Goal: Task Accomplishment & Management: Use online tool/utility

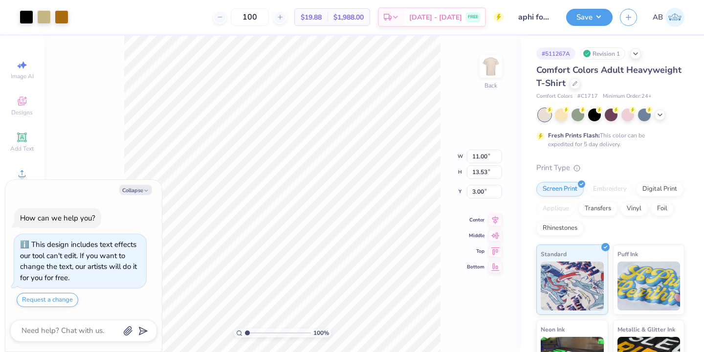
type textarea "x"
type input "4.21"
type input "3.42"
type input "9.63"
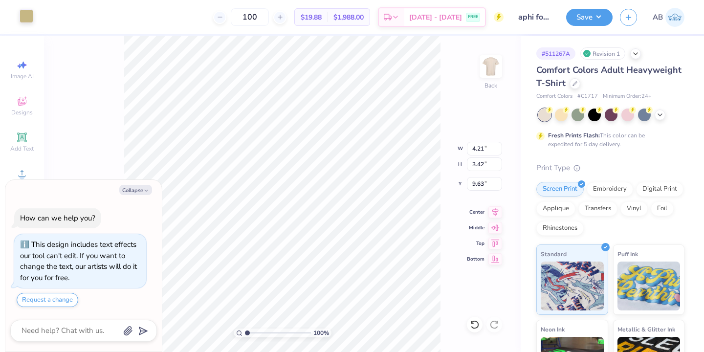
click at [27, 22] on div at bounding box center [27, 16] width 14 height 14
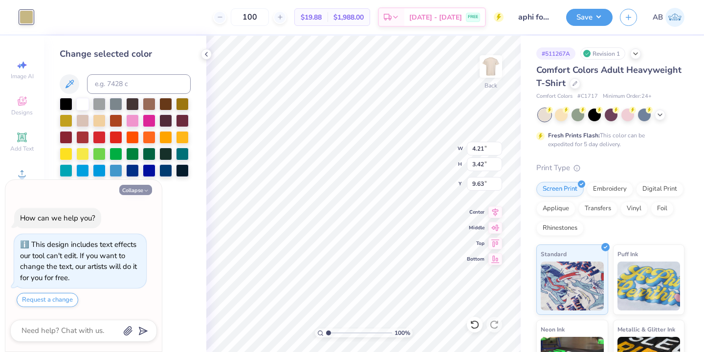
click at [143, 189] on icon "button" at bounding box center [146, 191] width 6 height 6
type textarea "x"
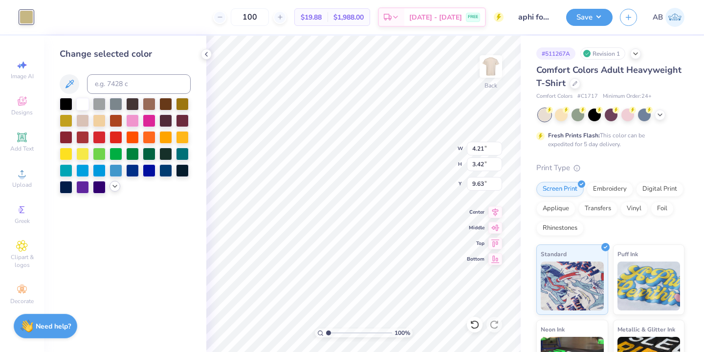
click at [114, 190] on icon at bounding box center [115, 186] width 8 height 8
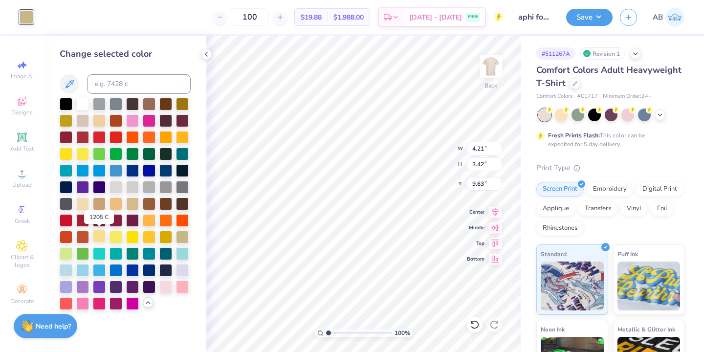
click at [101, 236] on div at bounding box center [99, 236] width 13 height 13
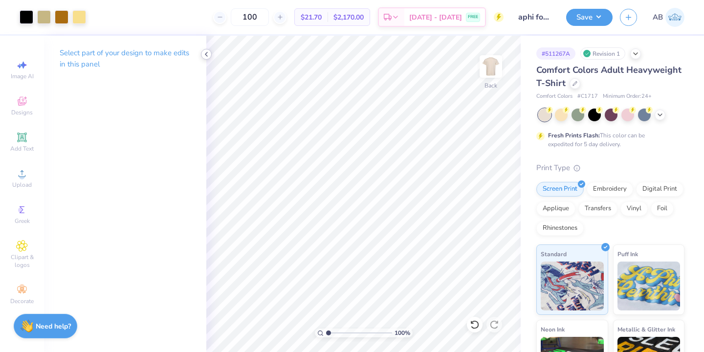
click at [207, 54] on icon at bounding box center [206, 54] width 8 height 8
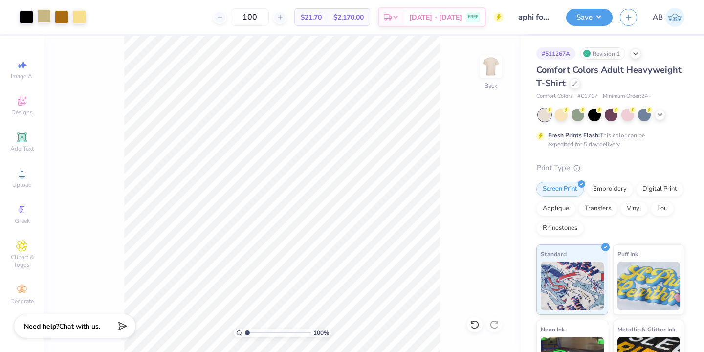
click at [44, 15] on div at bounding box center [44, 16] width 14 height 14
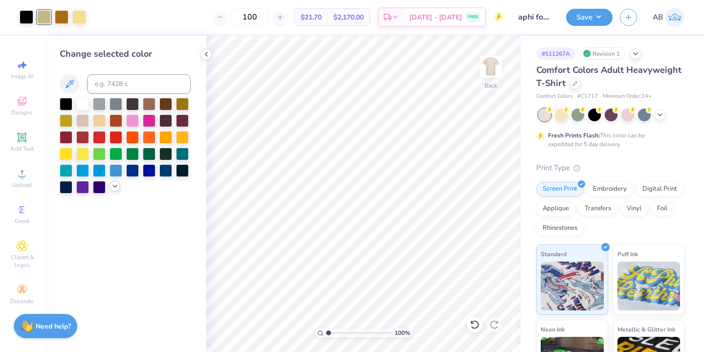
click at [118, 186] on icon at bounding box center [115, 186] width 8 height 8
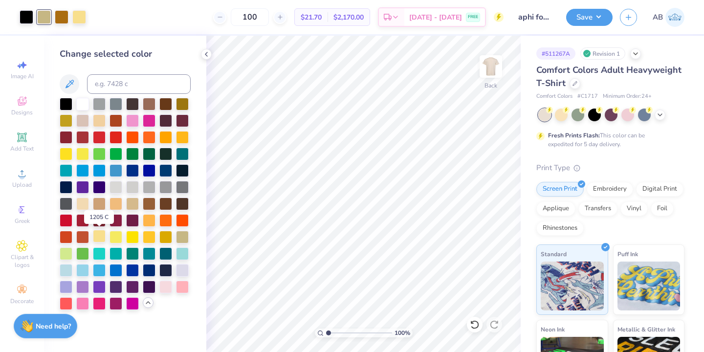
click at [98, 234] on div at bounding box center [99, 236] width 13 height 13
click at [208, 54] on icon at bounding box center [206, 54] width 8 height 8
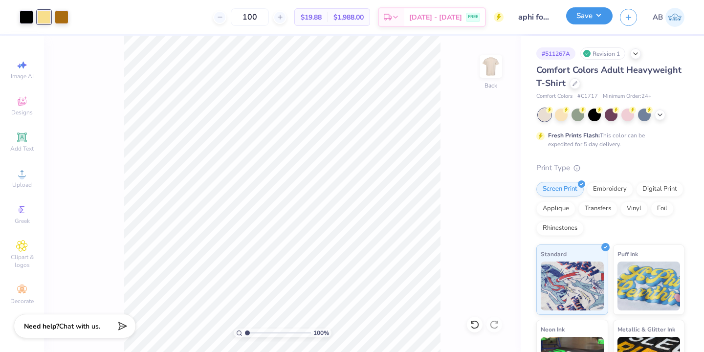
click at [598, 14] on button "Save" at bounding box center [589, 15] width 46 height 17
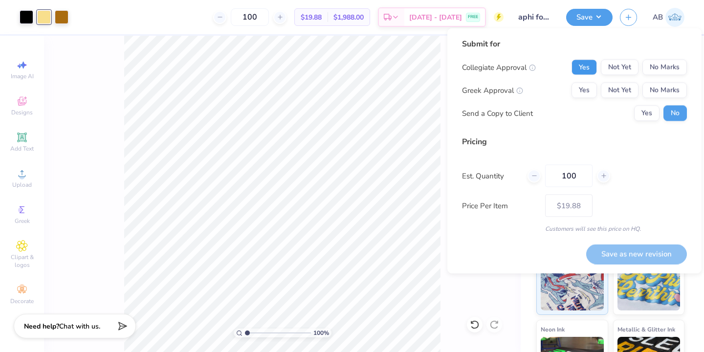
click at [591, 68] on button "Yes" at bounding box center [583, 68] width 25 height 16
click at [585, 95] on button "Yes" at bounding box center [583, 91] width 25 height 16
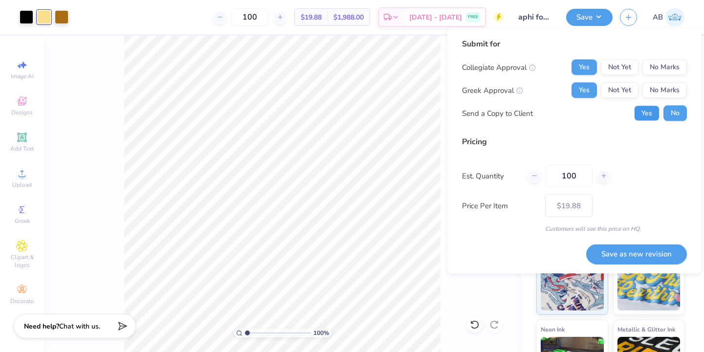
click at [649, 108] on button "Yes" at bounding box center [646, 114] width 25 height 16
click at [642, 248] on button "Save as new revision" at bounding box center [636, 254] width 101 height 20
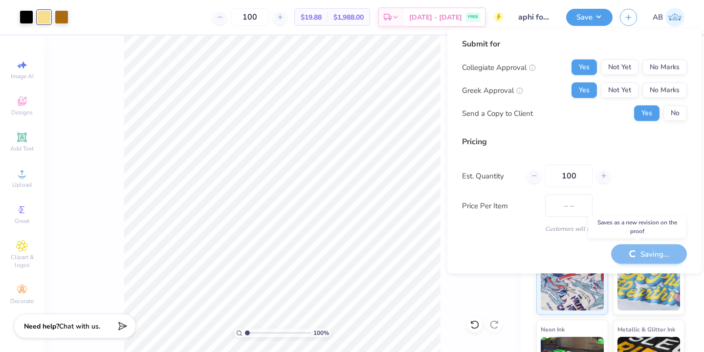
type input "$19.88"
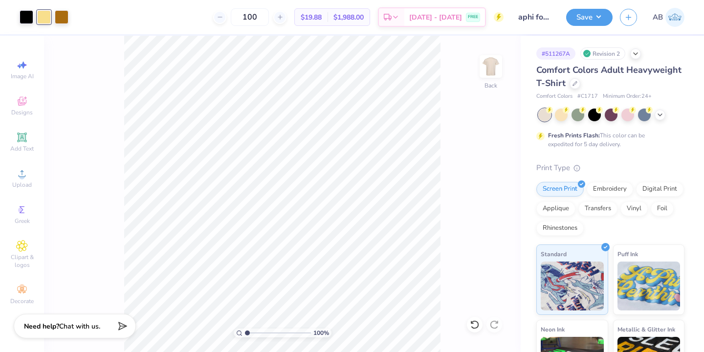
click at [44, 14] on div at bounding box center [44, 17] width 14 height 14
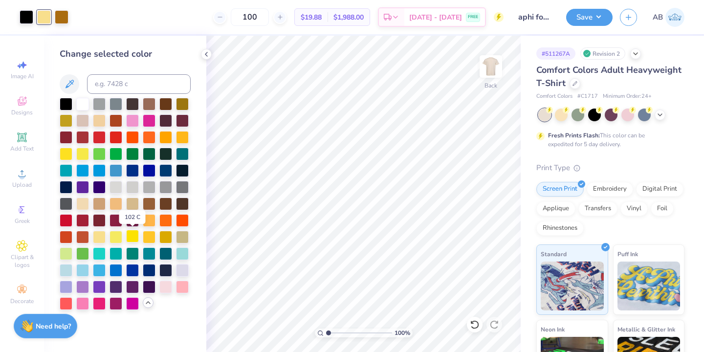
click at [128, 237] on div at bounding box center [132, 236] width 13 height 13
click at [87, 207] on div at bounding box center [82, 202] width 13 height 13
click at [85, 151] on div at bounding box center [82, 153] width 13 height 13
click at [70, 156] on div at bounding box center [66, 153] width 13 height 13
click at [100, 238] on div at bounding box center [99, 236] width 13 height 13
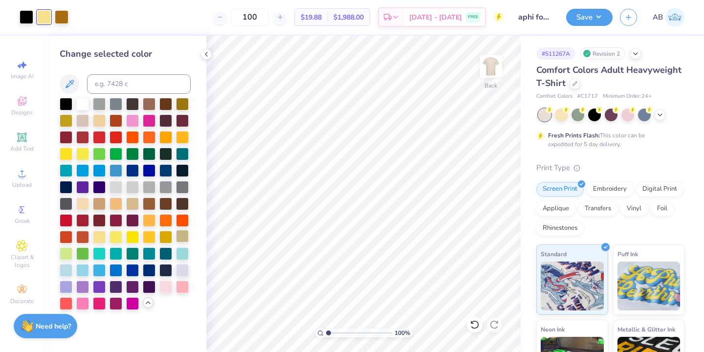
click at [176, 241] on div at bounding box center [182, 236] width 13 height 13
click at [145, 239] on div at bounding box center [149, 236] width 13 height 13
click at [134, 239] on div at bounding box center [132, 236] width 13 height 13
click at [100, 118] on div at bounding box center [99, 119] width 13 height 13
click at [186, 138] on div at bounding box center [182, 136] width 13 height 13
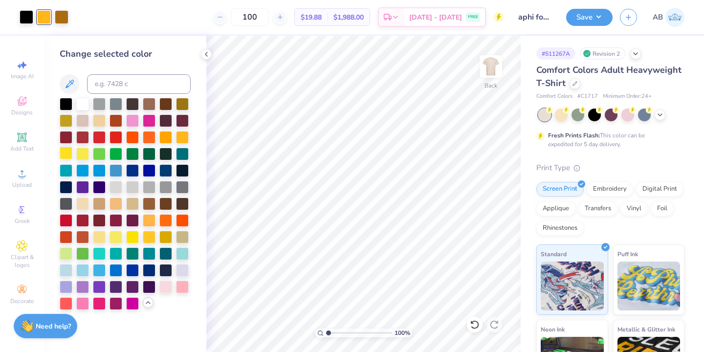
click at [66, 155] on div at bounding box center [66, 153] width 13 height 13
click at [98, 120] on div at bounding box center [99, 119] width 13 height 13
click at [149, 238] on div at bounding box center [149, 236] width 13 height 13
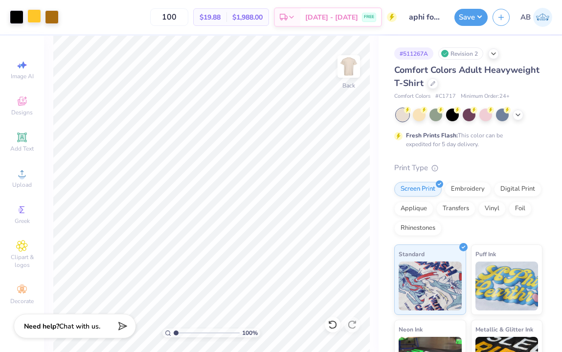
click at [36, 19] on div at bounding box center [34, 16] width 14 height 14
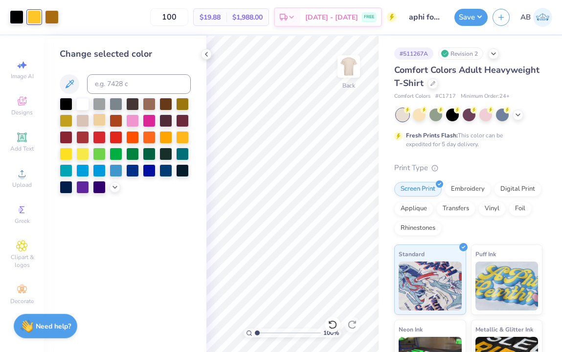
click at [102, 122] on div at bounding box center [99, 119] width 13 height 13
click at [113, 185] on polyline at bounding box center [115, 186] width 4 height 2
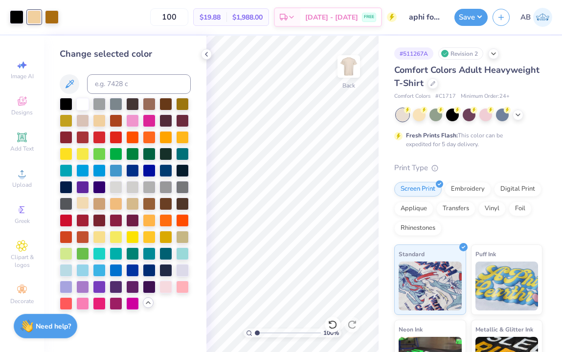
click at [84, 204] on div at bounding box center [82, 202] width 13 height 13
click at [95, 205] on div at bounding box center [99, 202] width 13 height 13
click at [121, 203] on div at bounding box center [115, 202] width 13 height 13
click at [101, 239] on div at bounding box center [99, 236] width 13 height 13
click at [99, 121] on div at bounding box center [99, 119] width 13 height 13
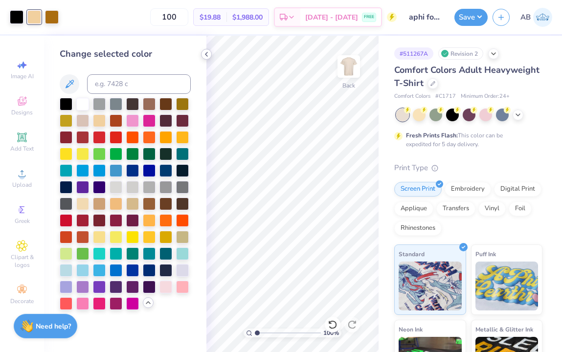
click at [209, 51] on icon at bounding box center [206, 54] width 8 height 8
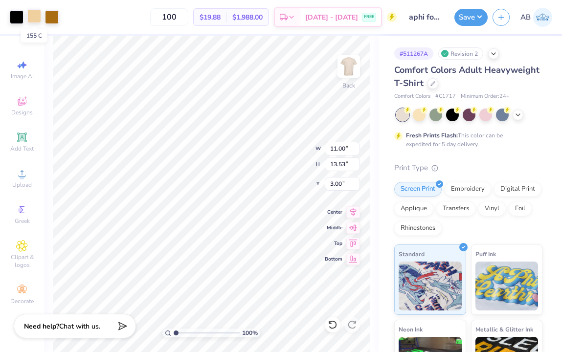
click at [34, 19] on div at bounding box center [34, 16] width 14 height 14
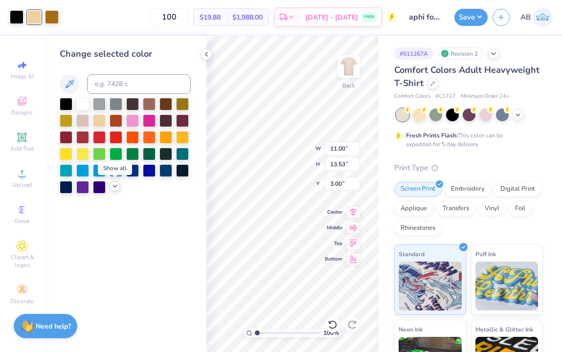
click at [114, 187] on polyline at bounding box center [115, 186] width 4 height 2
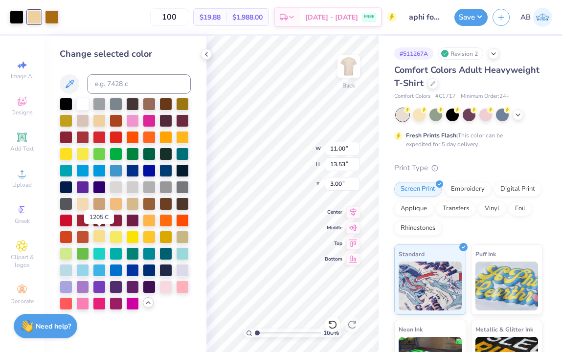
click at [101, 239] on div at bounding box center [99, 236] width 13 height 13
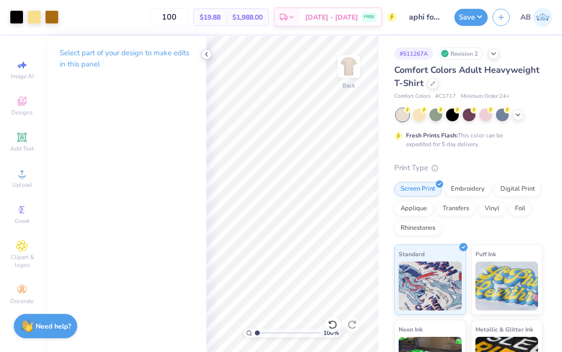
click at [206, 57] on icon at bounding box center [206, 54] width 8 height 8
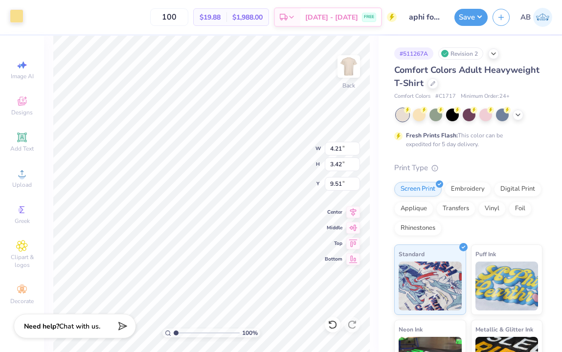
click at [19, 17] on div at bounding box center [17, 16] width 14 height 14
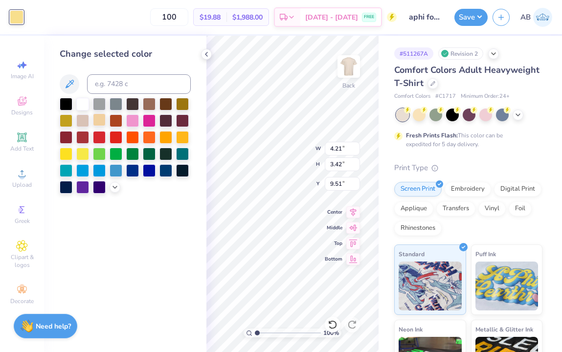
click at [100, 121] on div at bounding box center [99, 119] width 13 height 13
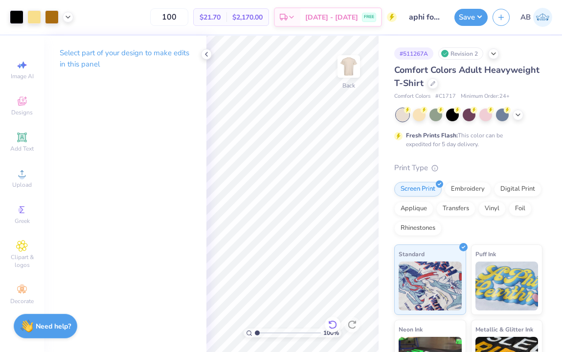
click at [326, 322] on div at bounding box center [333, 325] width 16 height 16
click at [203, 55] on icon at bounding box center [206, 54] width 8 height 8
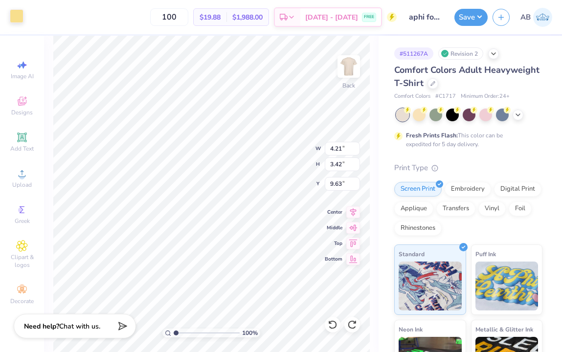
click at [20, 20] on div at bounding box center [17, 16] width 14 height 14
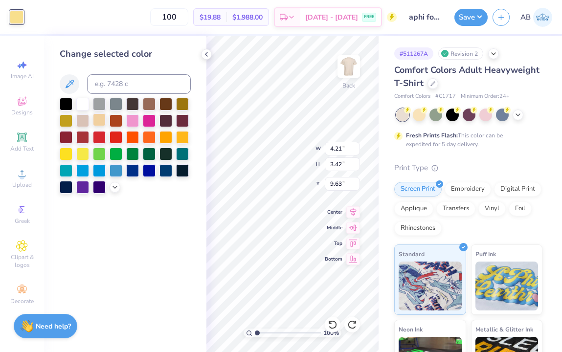
click at [97, 121] on div at bounding box center [99, 119] width 13 height 13
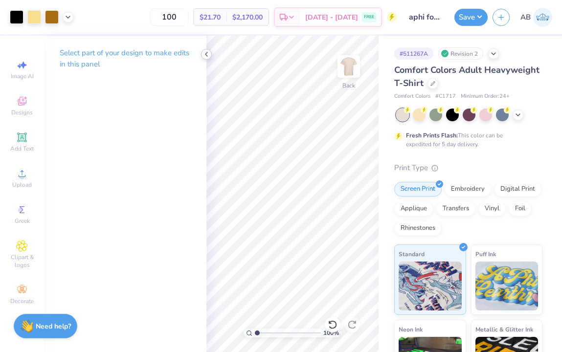
click at [210, 53] on icon at bounding box center [206, 54] width 8 height 8
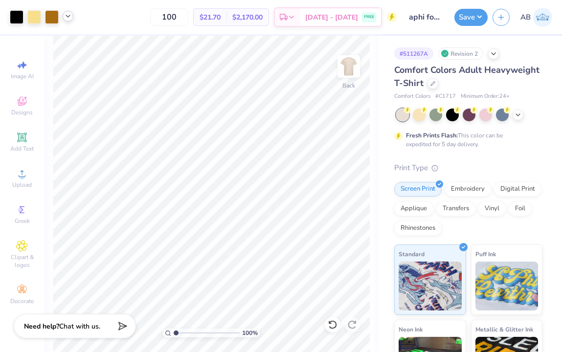
click at [70, 16] on icon at bounding box center [68, 16] width 8 height 8
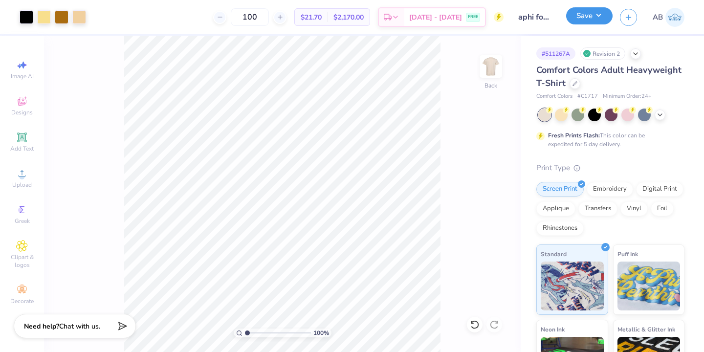
click at [585, 20] on button "Save" at bounding box center [589, 15] width 46 height 17
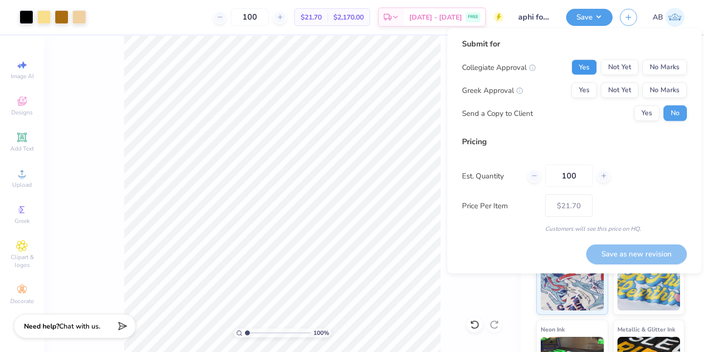
click at [585, 64] on button "Yes" at bounding box center [583, 68] width 25 height 16
click at [585, 95] on button "Yes" at bounding box center [583, 91] width 25 height 16
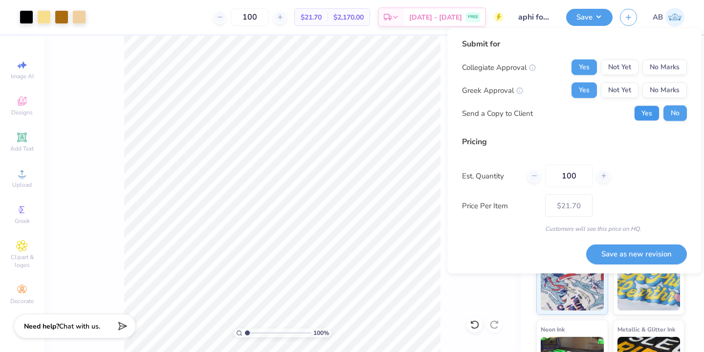
click at [650, 113] on button "Yes" at bounding box center [646, 114] width 25 height 16
click at [634, 248] on button "Save as new revision" at bounding box center [636, 254] width 101 height 20
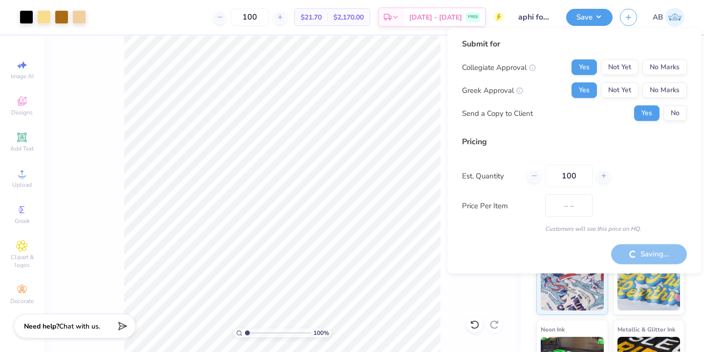
type input "$21.70"
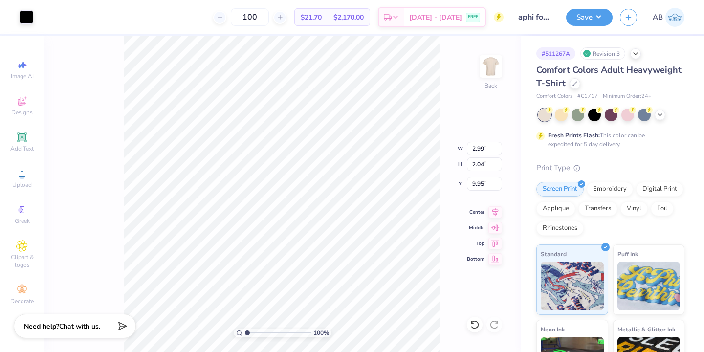
type input "1.77"
type input "1.42"
type input "10.02"
click at [27, 17] on div at bounding box center [27, 16] width 14 height 14
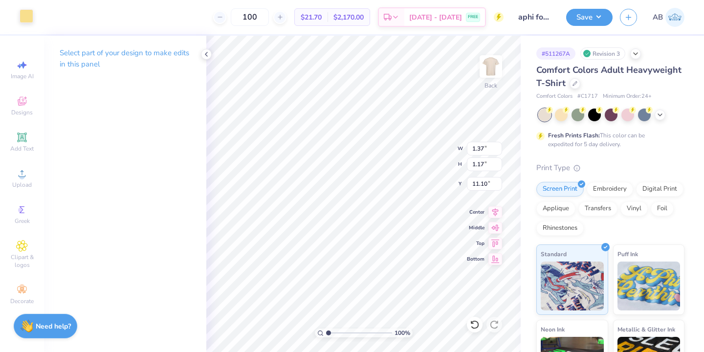
type input "4.21"
type input "3.42"
type input "9.63"
type input "2.99"
type input "2.04"
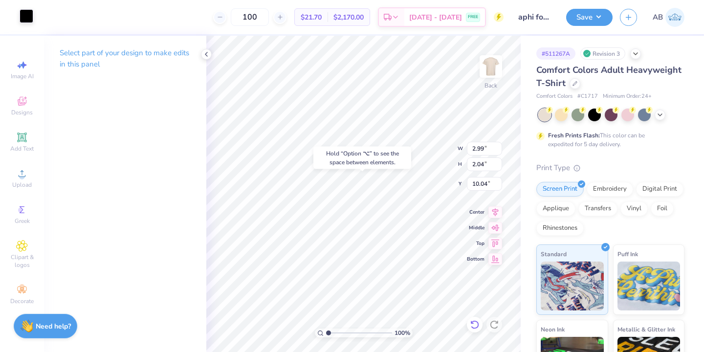
click at [470, 323] on icon at bounding box center [475, 325] width 10 height 10
type input "9.95"
click at [473, 323] on icon at bounding box center [472, 322] width 2 height 2
click at [209, 55] on icon at bounding box center [206, 54] width 8 height 8
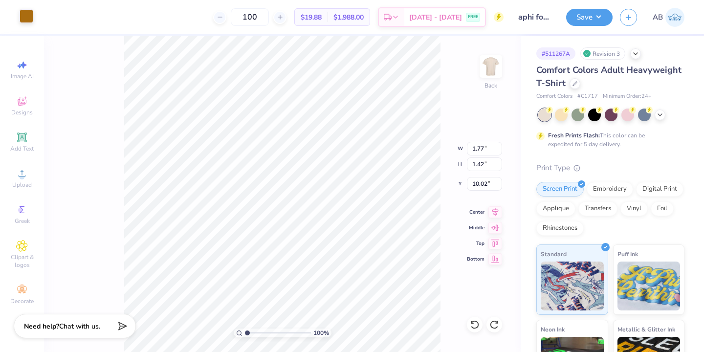
click at [27, 15] on div at bounding box center [27, 16] width 14 height 14
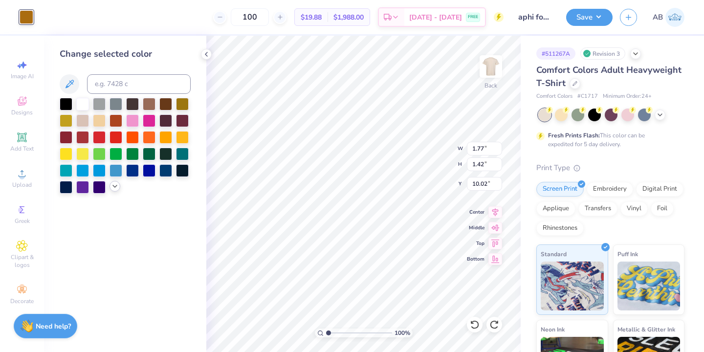
click at [113, 186] on icon at bounding box center [115, 186] width 8 height 8
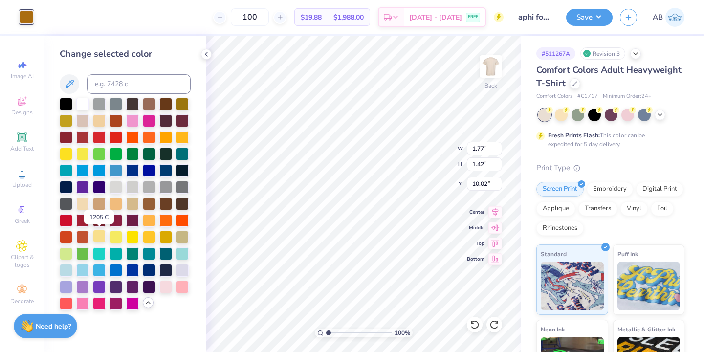
click at [98, 239] on div at bounding box center [99, 236] width 13 height 13
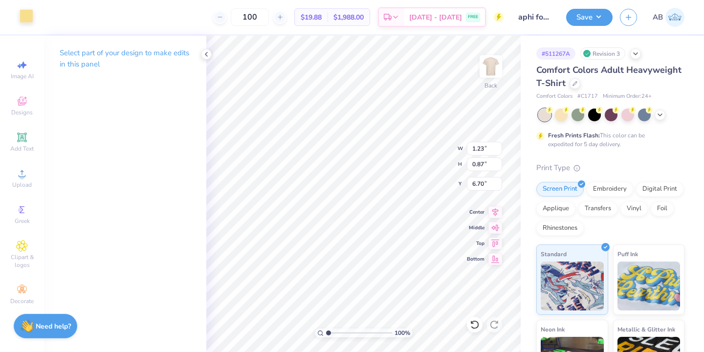
click at [25, 17] on div at bounding box center [27, 16] width 14 height 14
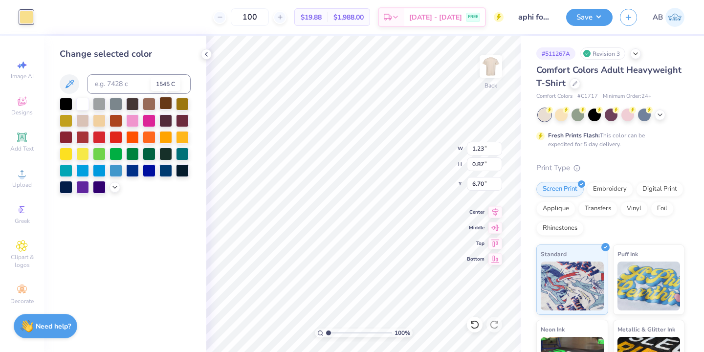
click at [165, 103] on div at bounding box center [165, 103] width 13 height 13
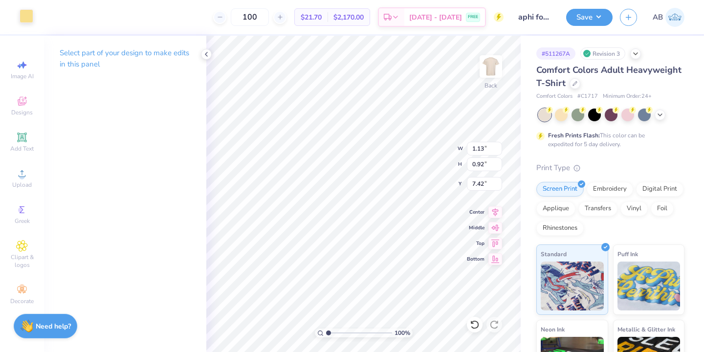
click at [20, 17] on div at bounding box center [27, 16] width 14 height 14
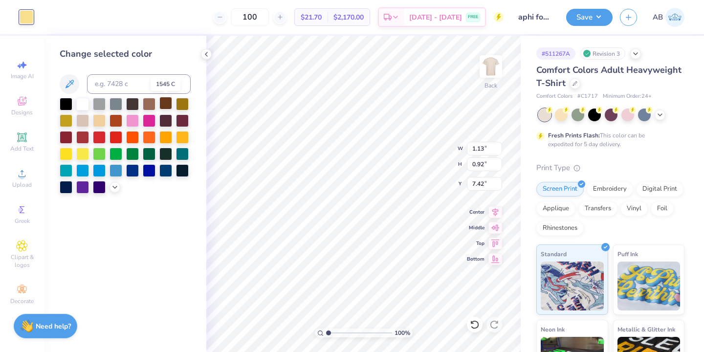
click at [166, 106] on div at bounding box center [165, 103] width 13 height 13
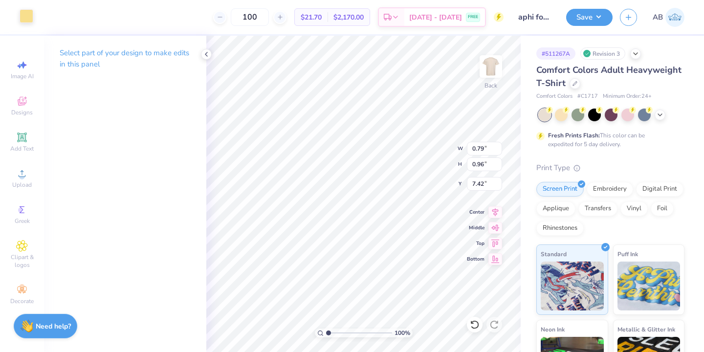
click at [26, 20] on div at bounding box center [27, 16] width 14 height 14
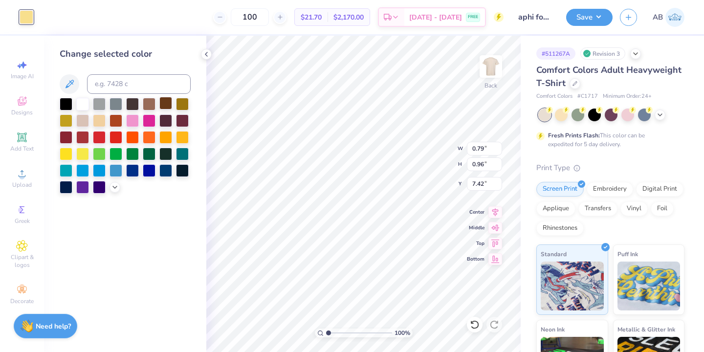
click at [167, 108] on div at bounding box center [165, 103] width 13 height 13
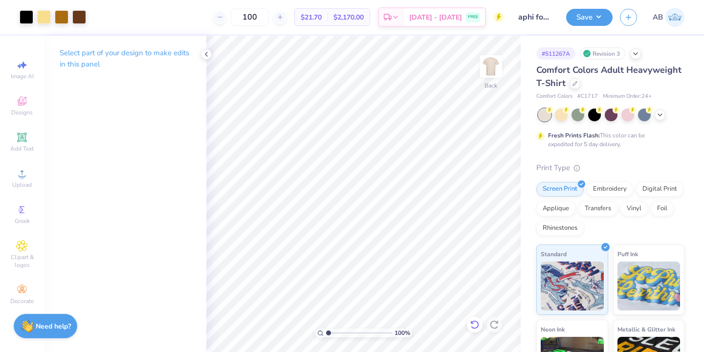
click at [476, 326] on icon at bounding box center [475, 325] width 10 height 10
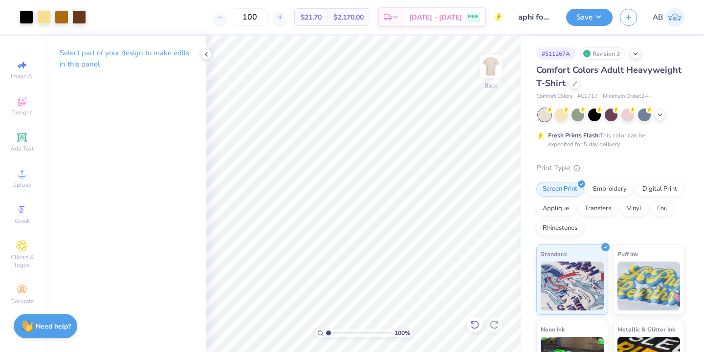
click at [476, 326] on icon at bounding box center [475, 325] width 10 height 10
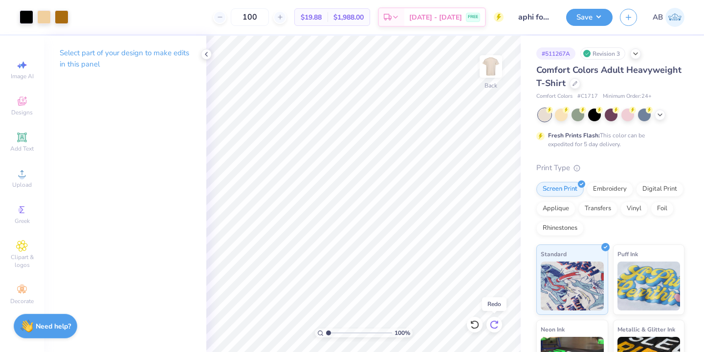
click at [496, 326] on icon at bounding box center [494, 325] width 10 height 10
click at [475, 325] on icon at bounding box center [475, 325] width 10 height 10
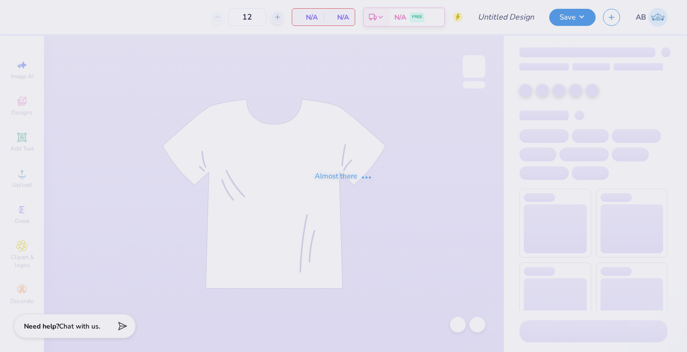
type input "aphi football fam wknd merch"
type input "100"
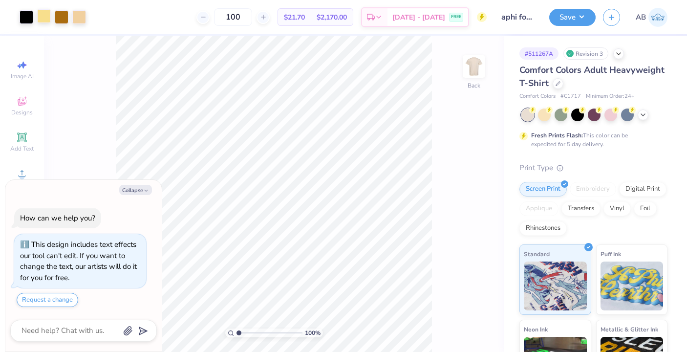
click at [42, 19] on div at bounding box center [44, 16] width 14 height 14
type textarea "x"
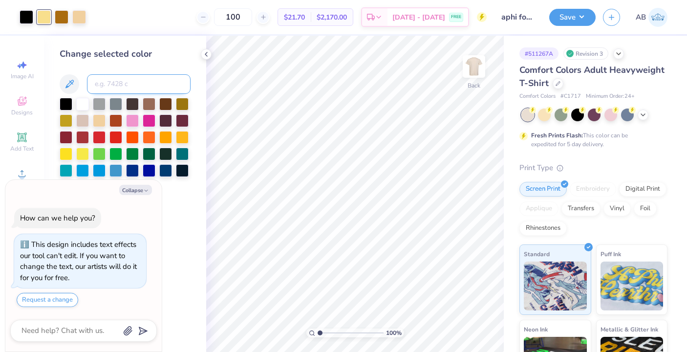
click at [110, 83] on input at bounding box center [139, 84] width 104 height 20
type input "146"
click at [206, 53] on icon at bounding box center [206, 54] width 8 height 8
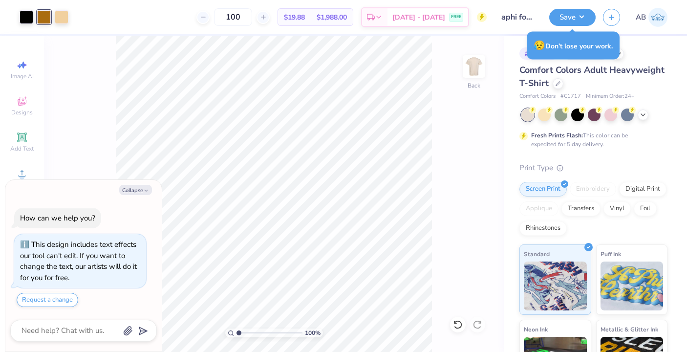
type textarea "x"
